Goal: Information Seeking & Learning: Learn about a topic

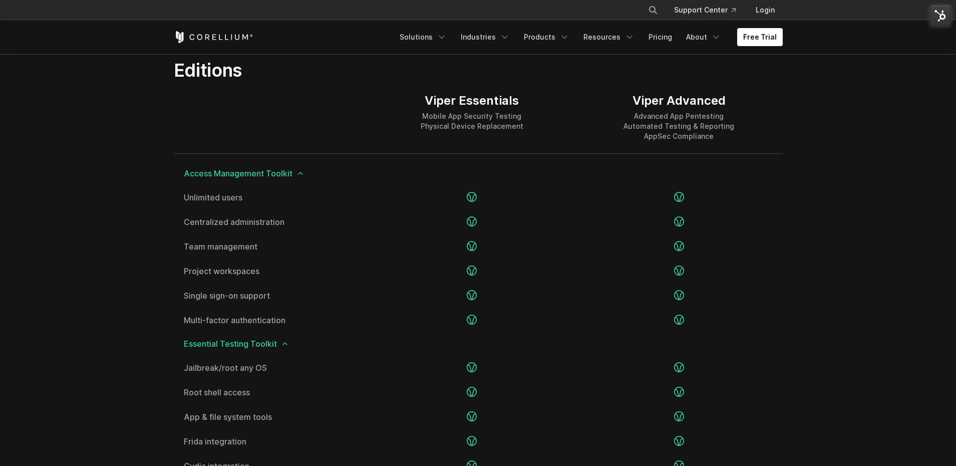
click at [222, 44] on div "Free Trial Solutions IoT" at bounding box center [478, 37] width 609 height 34
click at [215, 41] on icon "Corellium Home" at bounding box center [214, 37] width 80 height 12
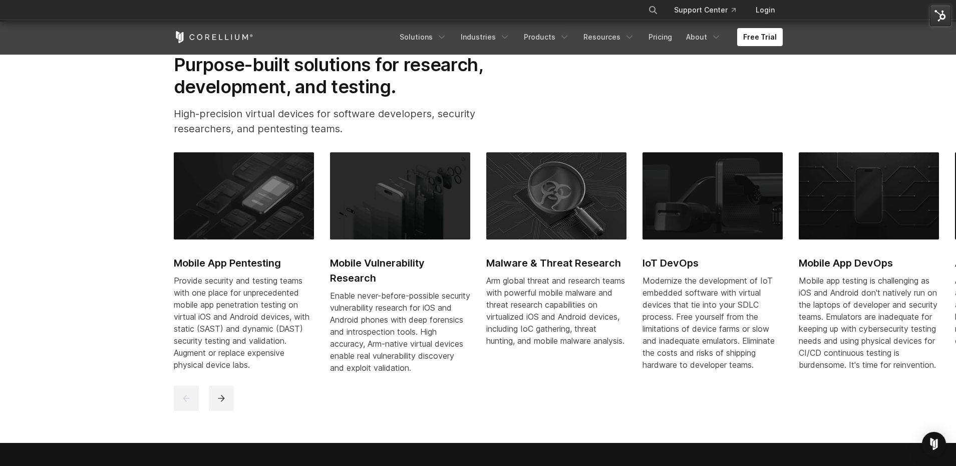
scroll to position [475, 0]
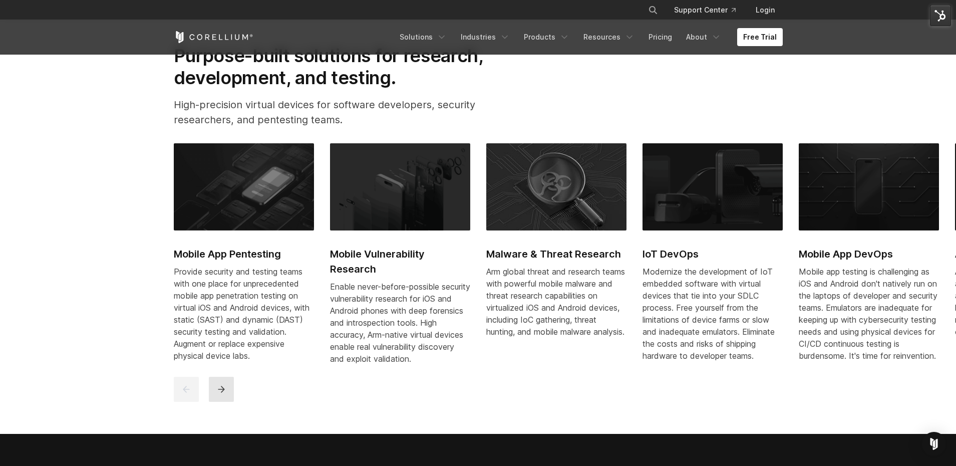
click at [220, 394] on icon "next" at bounding box center [221, 389] width 10 height 10
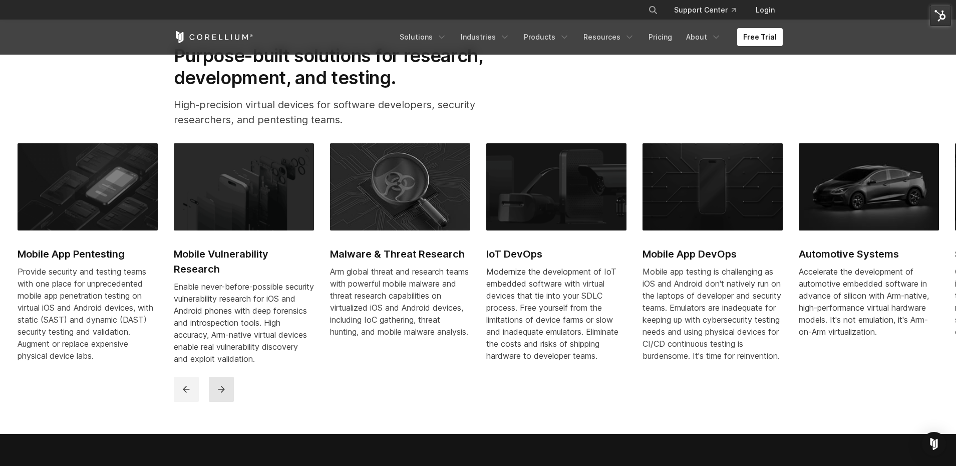
click at [220, 394] on icon "next" at bounding box center [221, 389] width 10 height 10
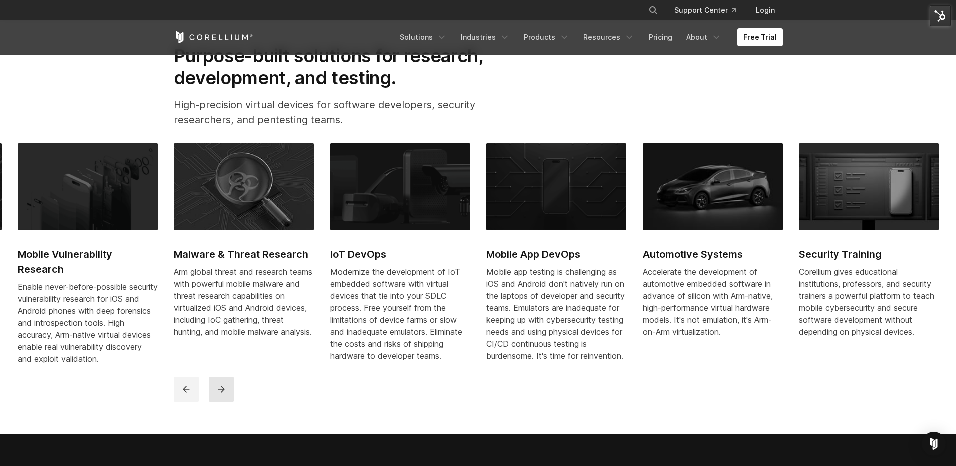
click at [220, 394] on icon "next" at bounding box center [221, 389] width 10 height 10
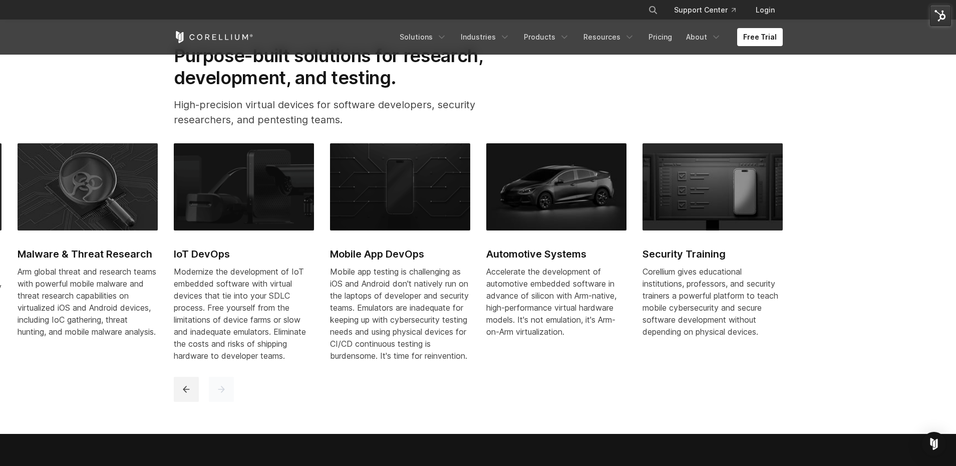
click at [220, 394] on icon "next" at bounding box center [221, 389] width 10 height 10
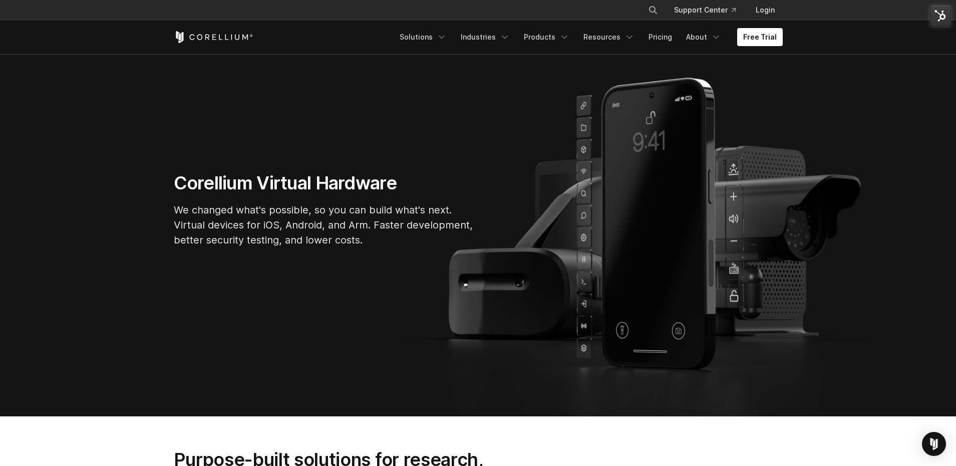
scroll to position [0, 0]
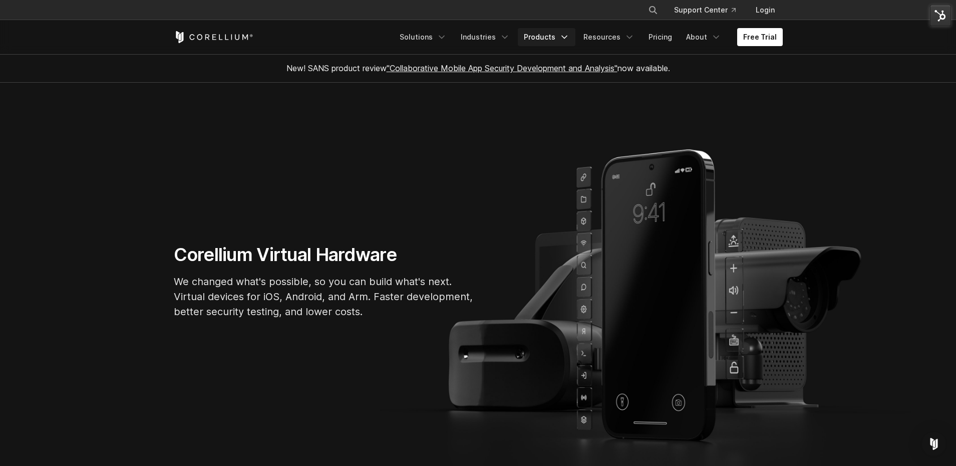
click at [540, 43] on link "Products" at bounding box center [547, 37] width 58 height 18
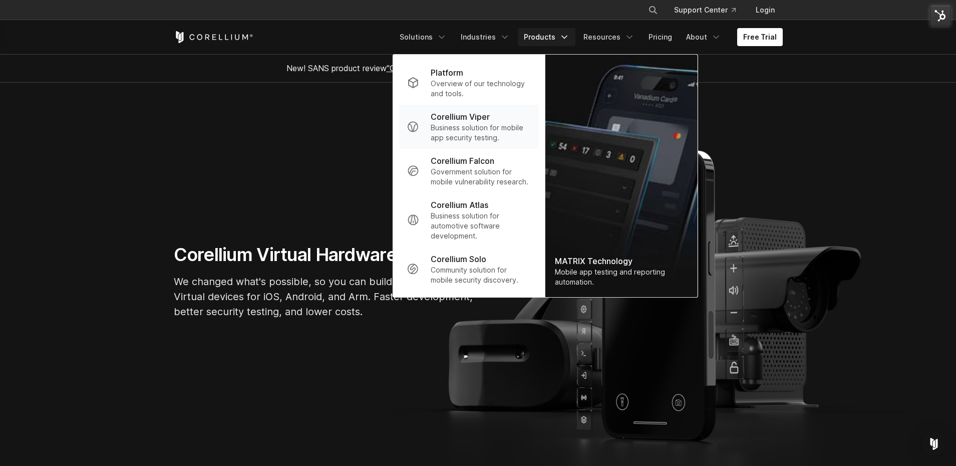
click at [473, 118] on p "Corellium Viper" at bounding box center [460, 117] width 59 height 12
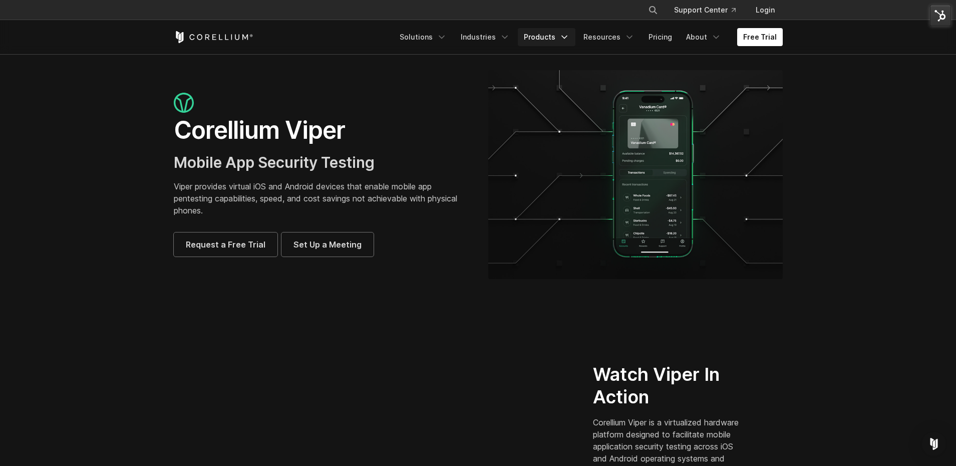
click at [544, 35] on link "Products" at bounding box center [547, 37] width 58 height 18
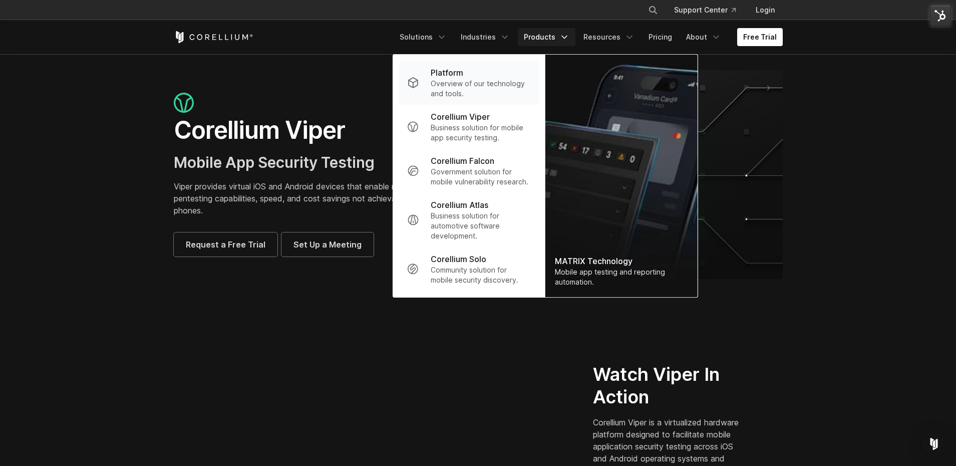
click at [506, 69] on div "Platform" at bounding box center [481, 73] width 100 height 12
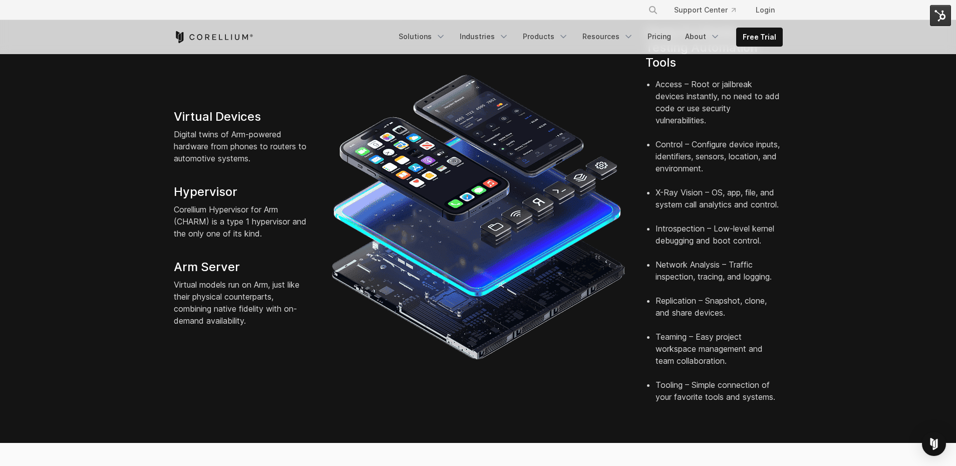
scroll to position [265, 0]
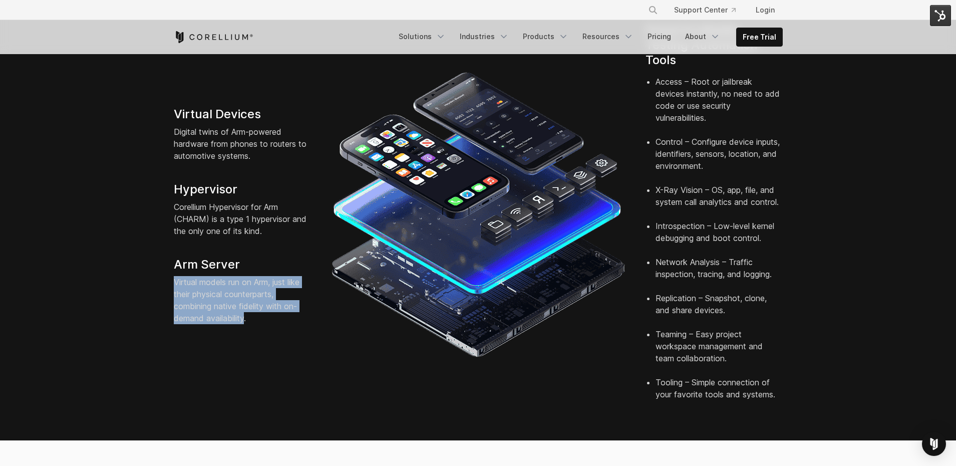
drag, startPoint x: 175, startPoint y: 267, endPoint x: 245, endPoint y: 303, distance: 78.9
click at [245, 303] on p "Virtual models run on Arm, just like their physical counterparts, combining nat…" at bounding box center [242, 300] width 137 height 48
copy p "Virtual models run on Arm, just like their physical counterparts, combining nat…"
